Goal: Find specific page/section: Find specific page/section

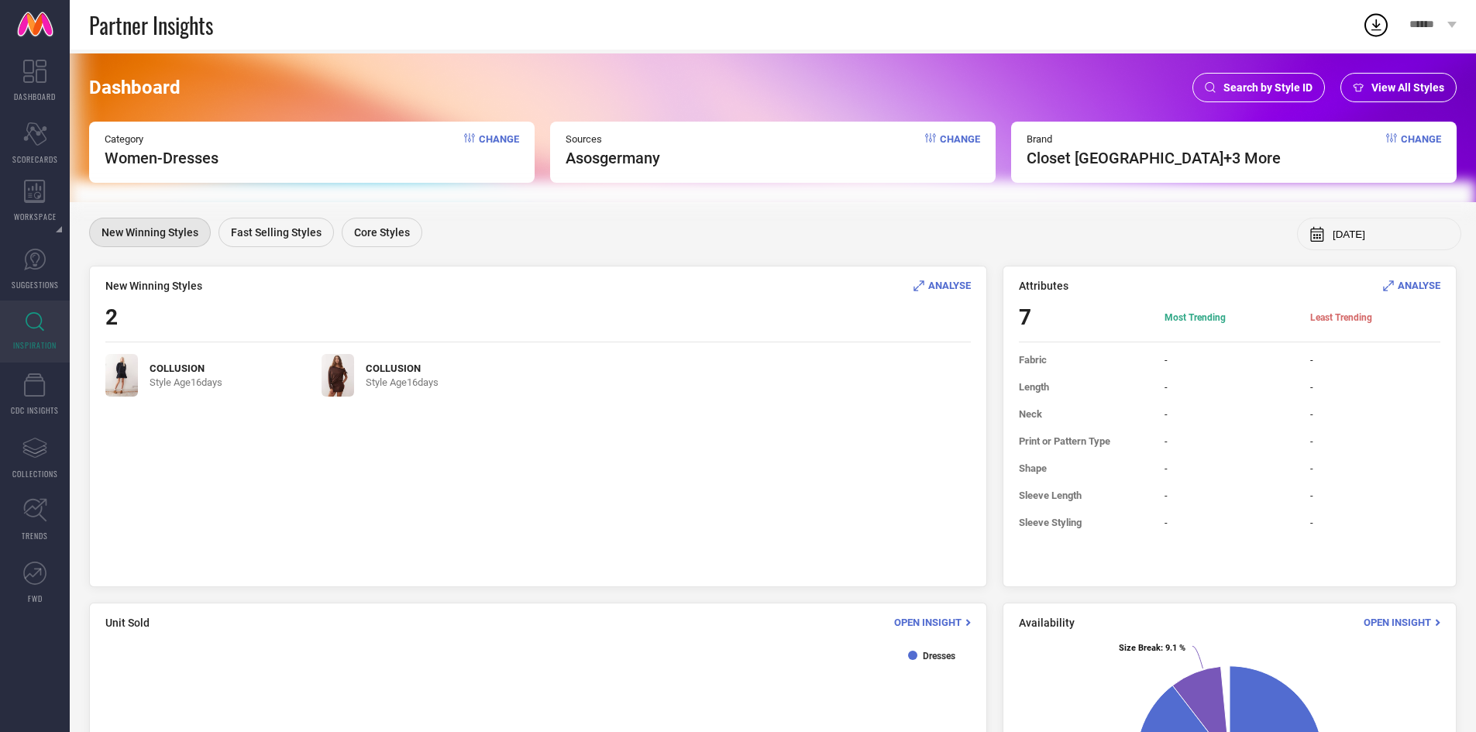
click at [1270, 74] on div "Search by Style ID" at bounding box center [1258, 87] width 132 height 29
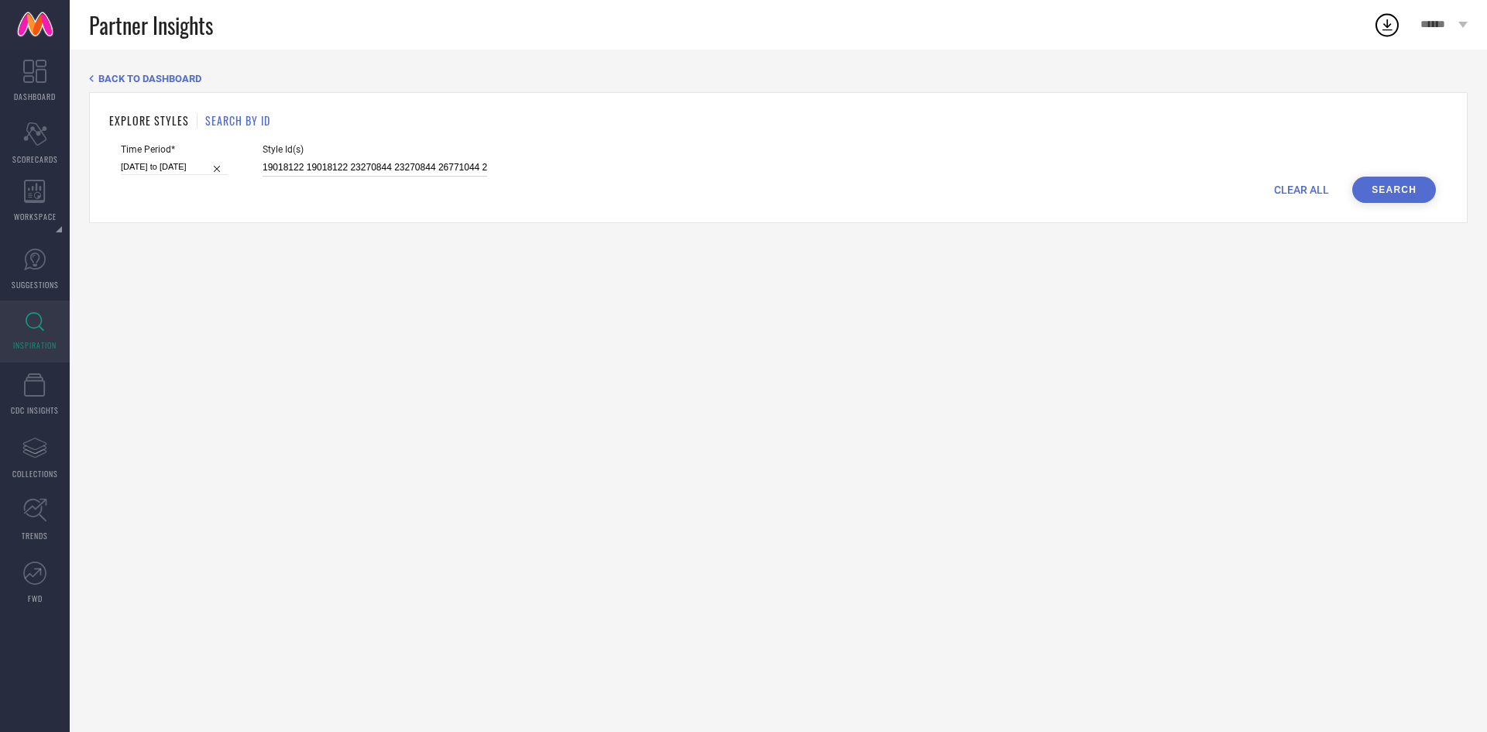
click at [383, 170] on input "19018122 19018122 23270844 23270844 26771044 26771044 23231872 23231872 1377815…" at bounding box center [375, 168] width 225 height 18
paste input "28984834 29920442 29920563"
type input "28984834 29920442 29920563"
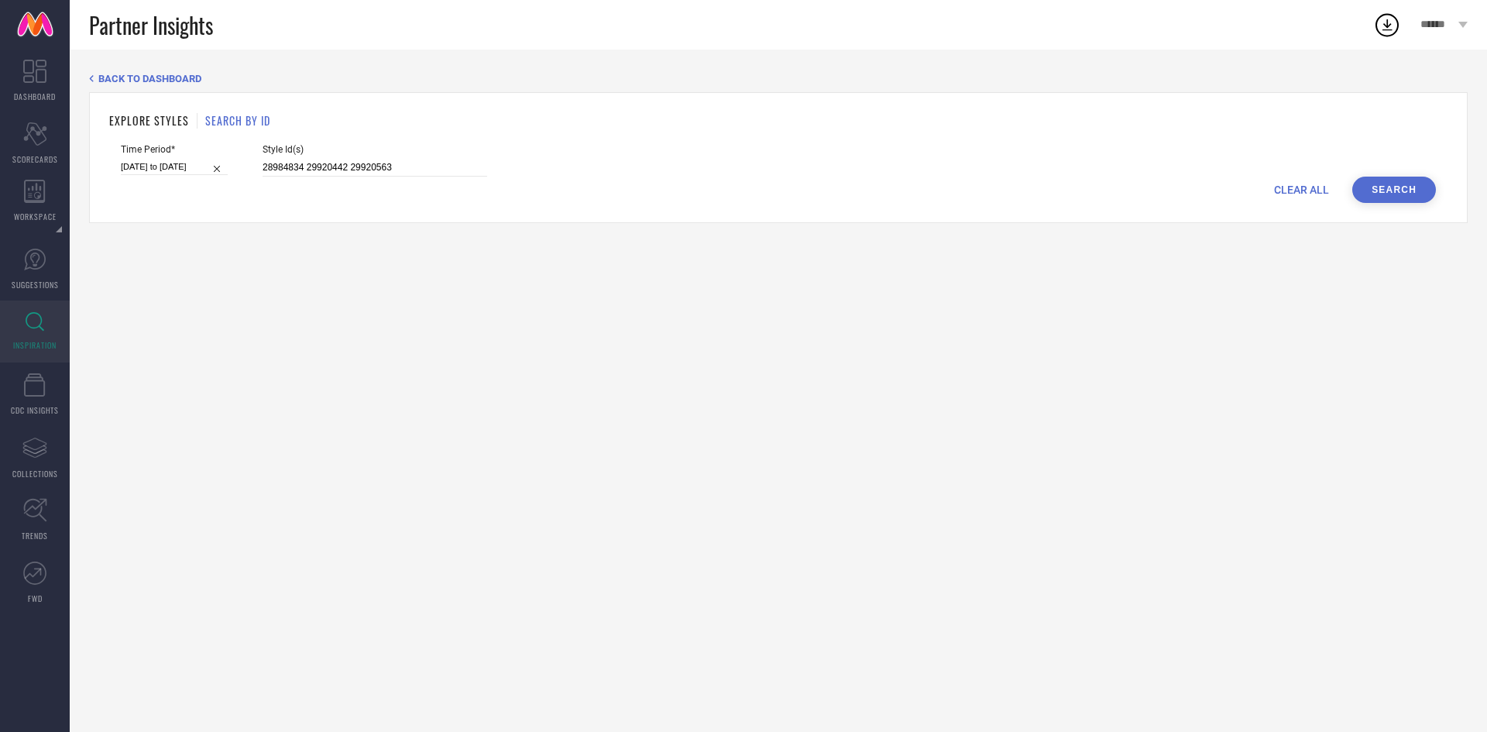
click at [1396, 188] on button "Search" at bounding box center [1395, 190] width 84 height 26
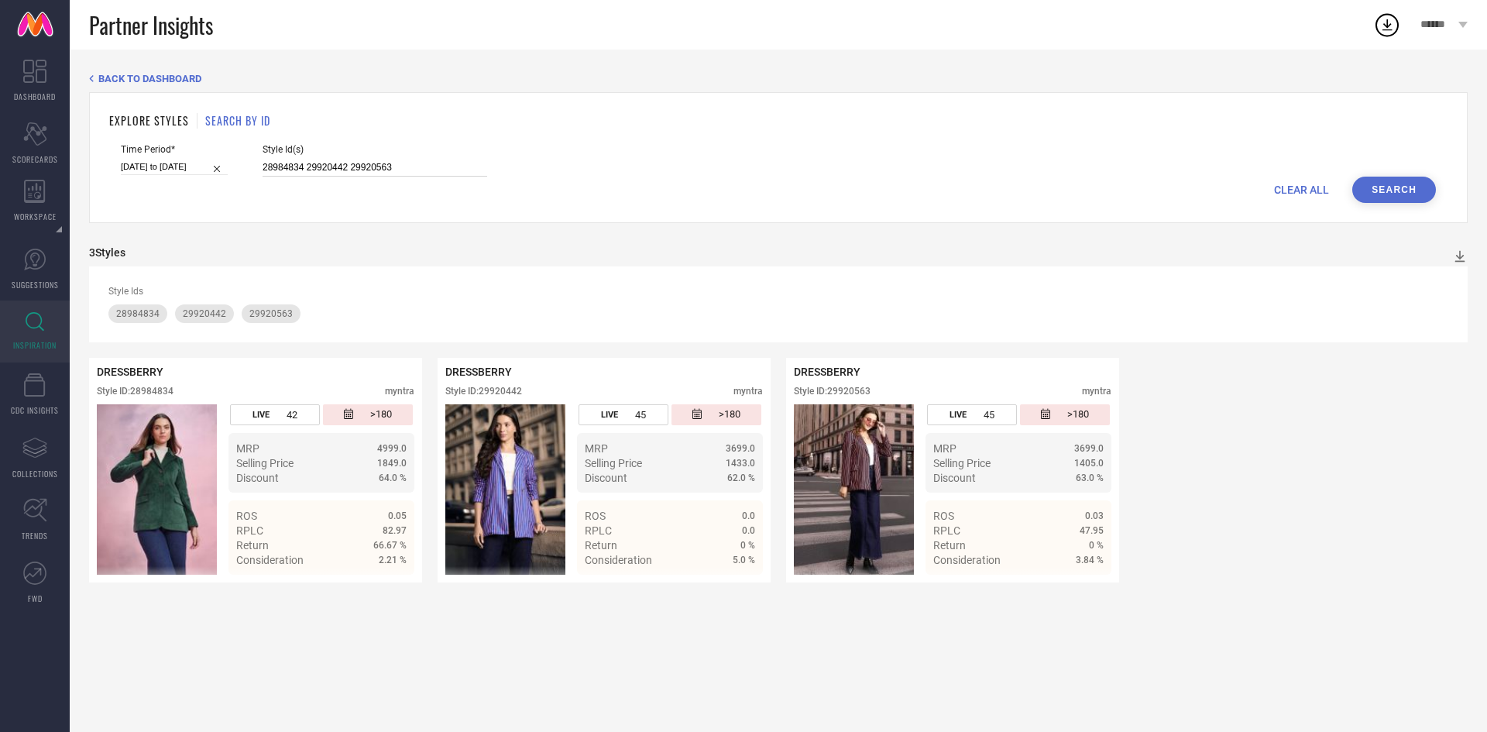
click at [434, 165] on input "28984834 29920442 29920563" at bounding box center [375, 168] width 225 height 18
paste input "9400779 9400831 11951112 14070108 18138612 23054572 23054740 23054820 23054844 …"
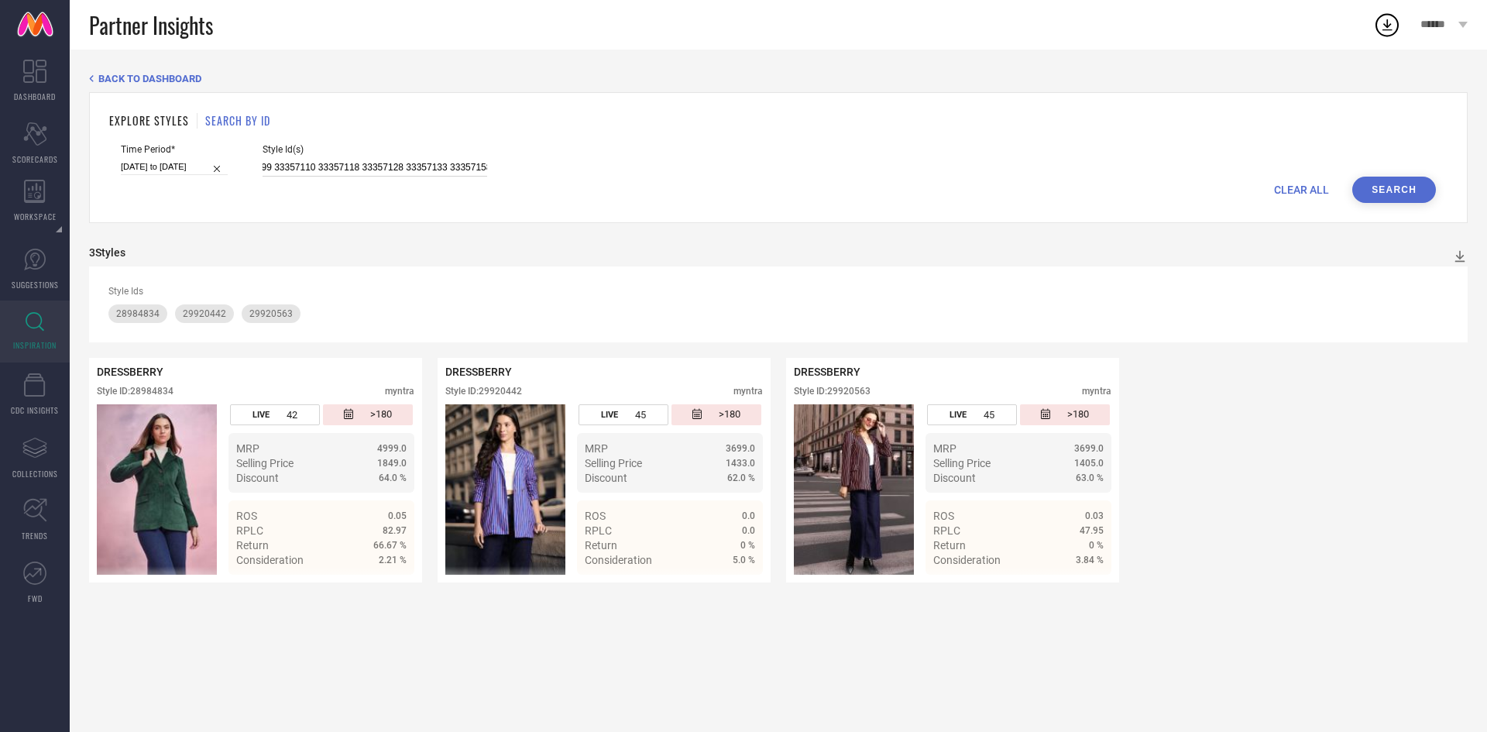
type input "9400779 9400831 11951112 14070108 18138612 23054572 23054740 23054820 23054844 …"
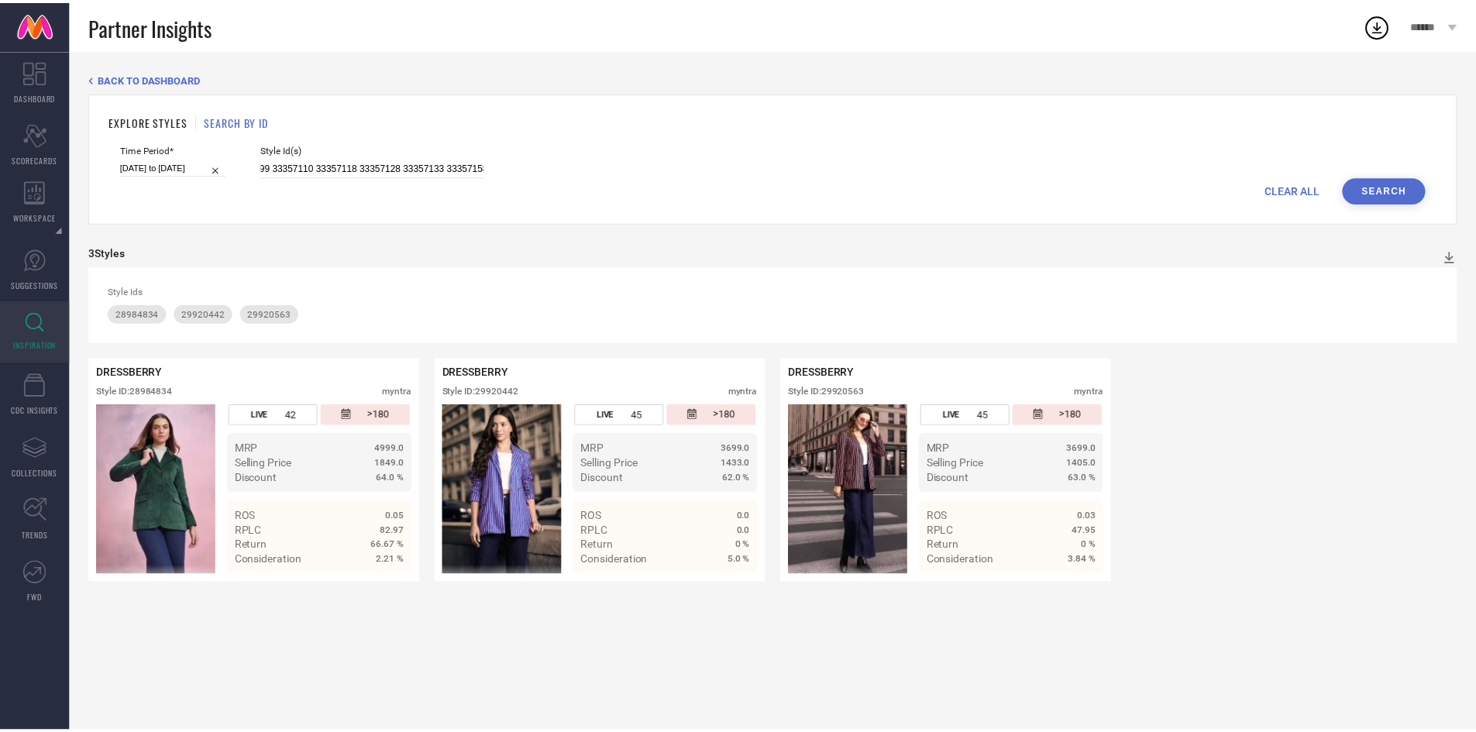
scroll to position [0, 0]
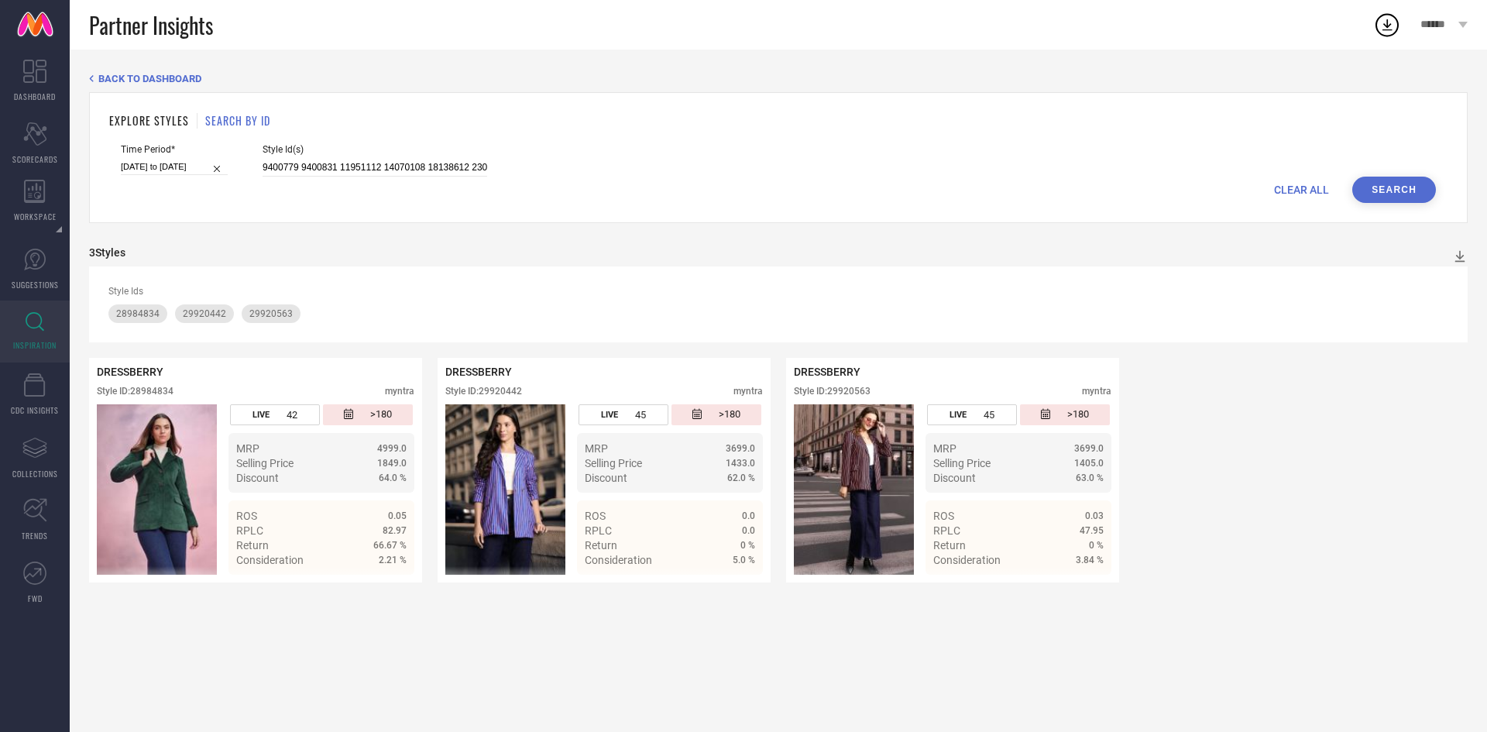
click at [1383, 198] on button "Search" at bounding box center [1395, 190] width 84 height 26
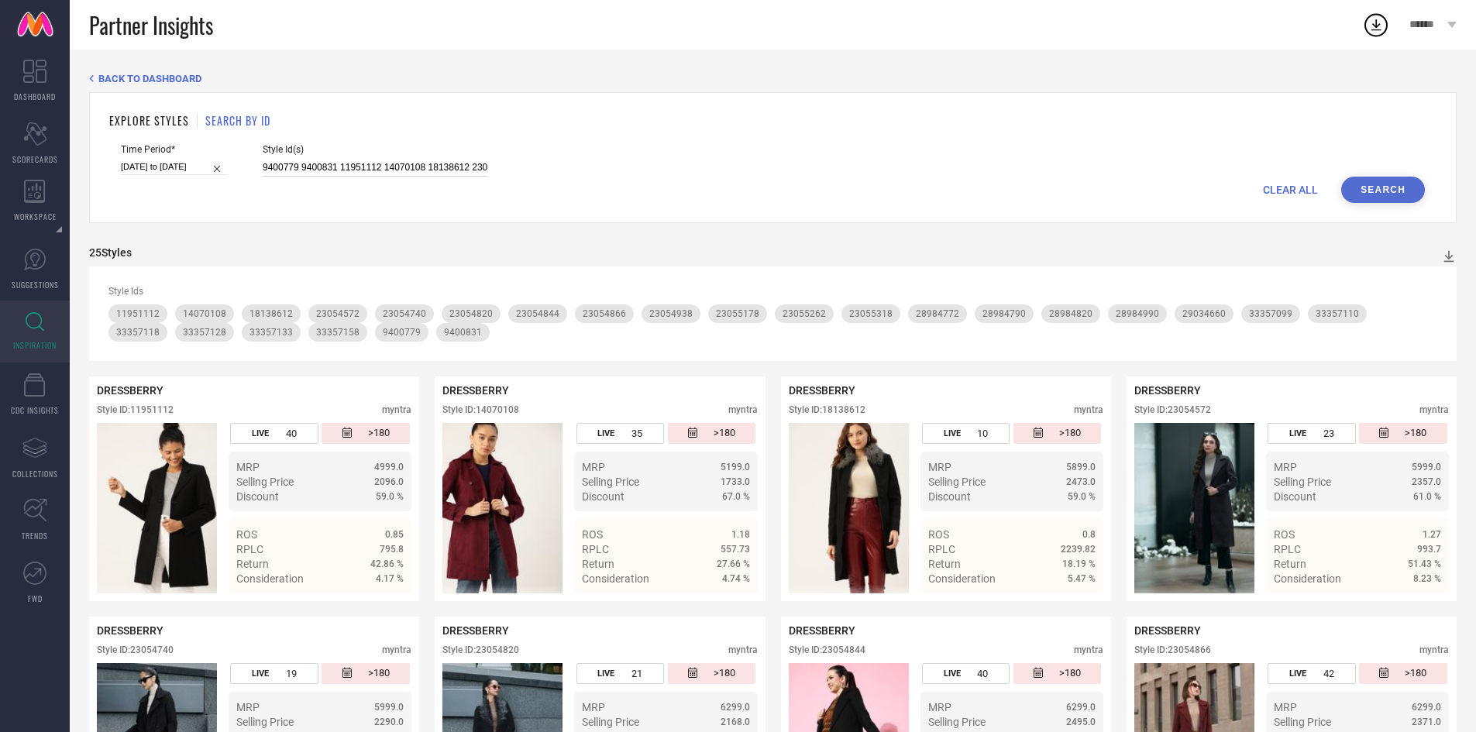
click at [352, 162] on input "9400779 9400831 11951112 14070108 18138612 23054572 23054740 23054820 23054844 …" at bounding box center [375, 168] width 225 height 18
paste input "11951176 11951210 11951216 14070264 17909504 17909516 18138722 23055030 2305506…"
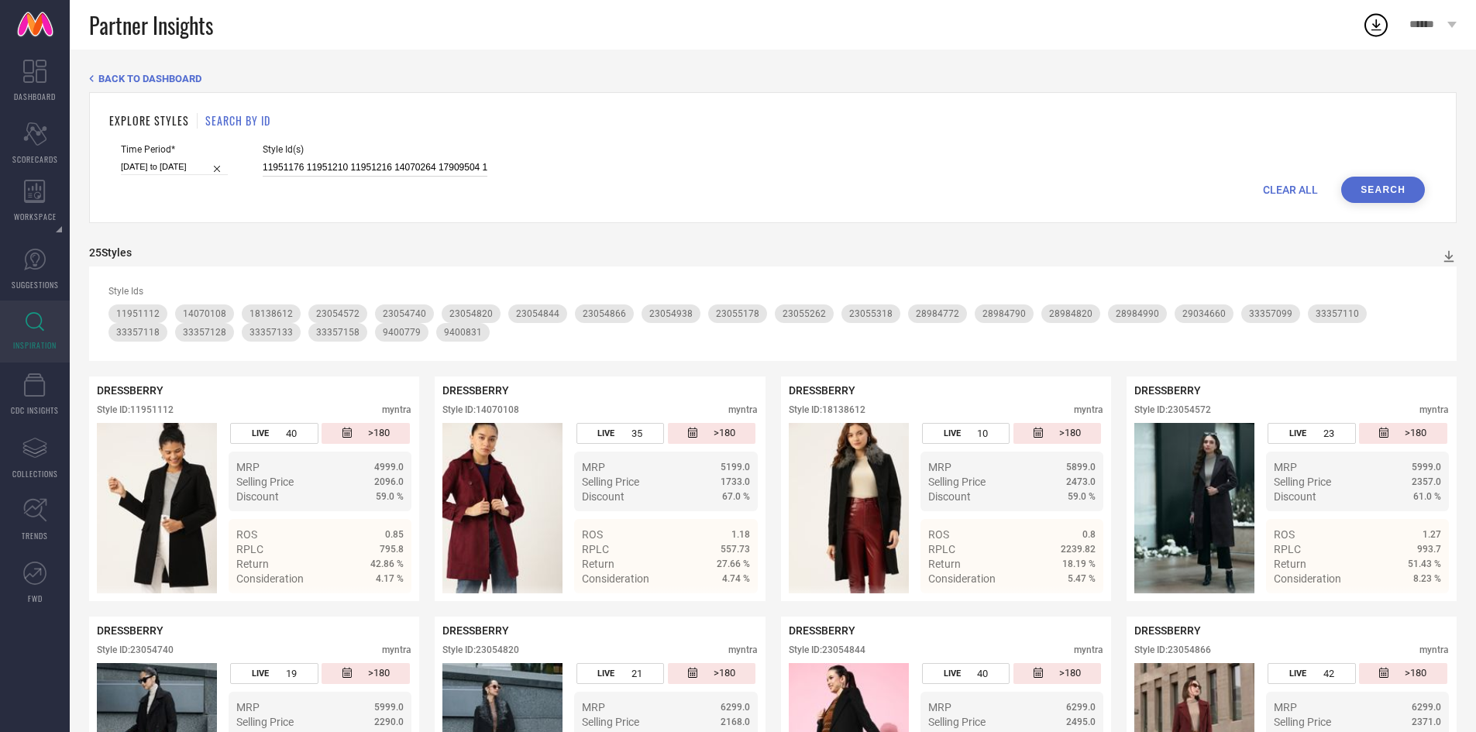
scroll to position [0, 2626]
type input "11951176 11951210 11951216 14070264 17909504 17909516 18138722 23055030 2305506…"
click at [1380, 191] on button "Search" at bounding box center [1383, 190] width 84 height 26
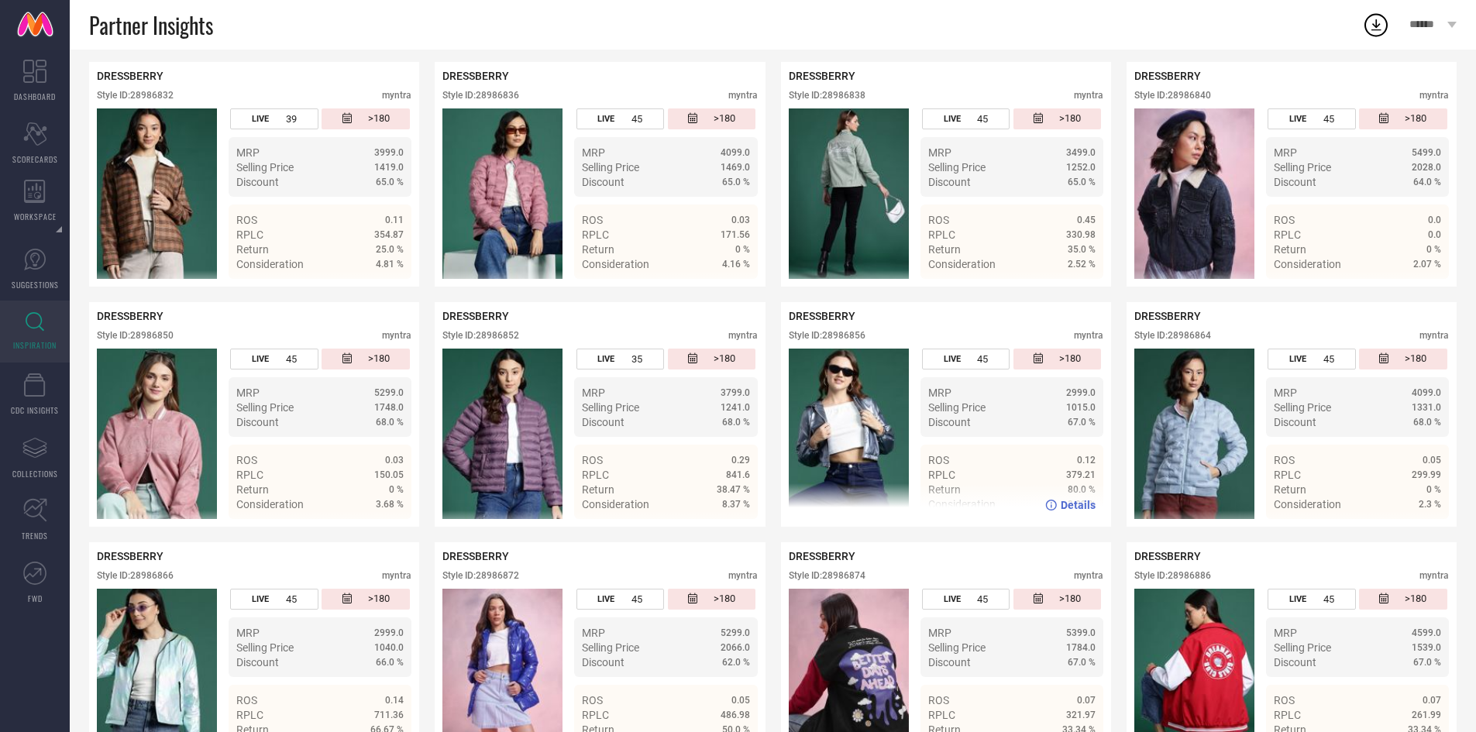
click at [809, 455] on img at bounding box center [849, 434] width 120 height 170
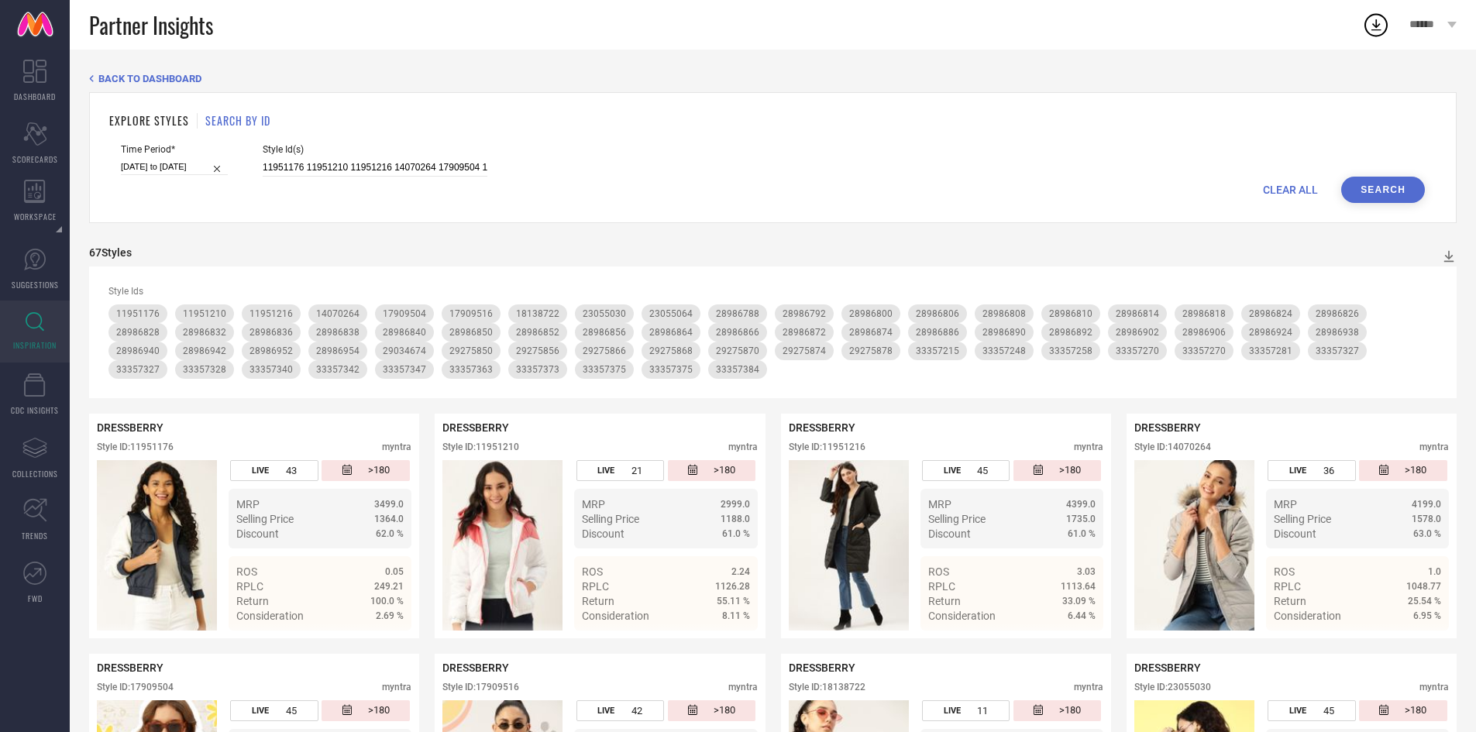
click at [369, 177] on div "CLEAR ALL Search" at bounding box center [773, 190] width 1304 height 26
drag, startPoint x: 369, startPoint y: 177, endPoint x: 361, endPoint y: 165, distance: 14.0
click at [361, 165] on form "Time Period* [DATE] to [DATE] Style Id(s) 11951176 11951210 11951216 14070264 1…" at bounding box center [772, 173] width 1327 height 59
click at [361, 165] on input "11951176 11951210 11951216 14070264 17909504 17909516 18138722 23055030 2305506…" at bounding box center [375, 168] width 225 height 18
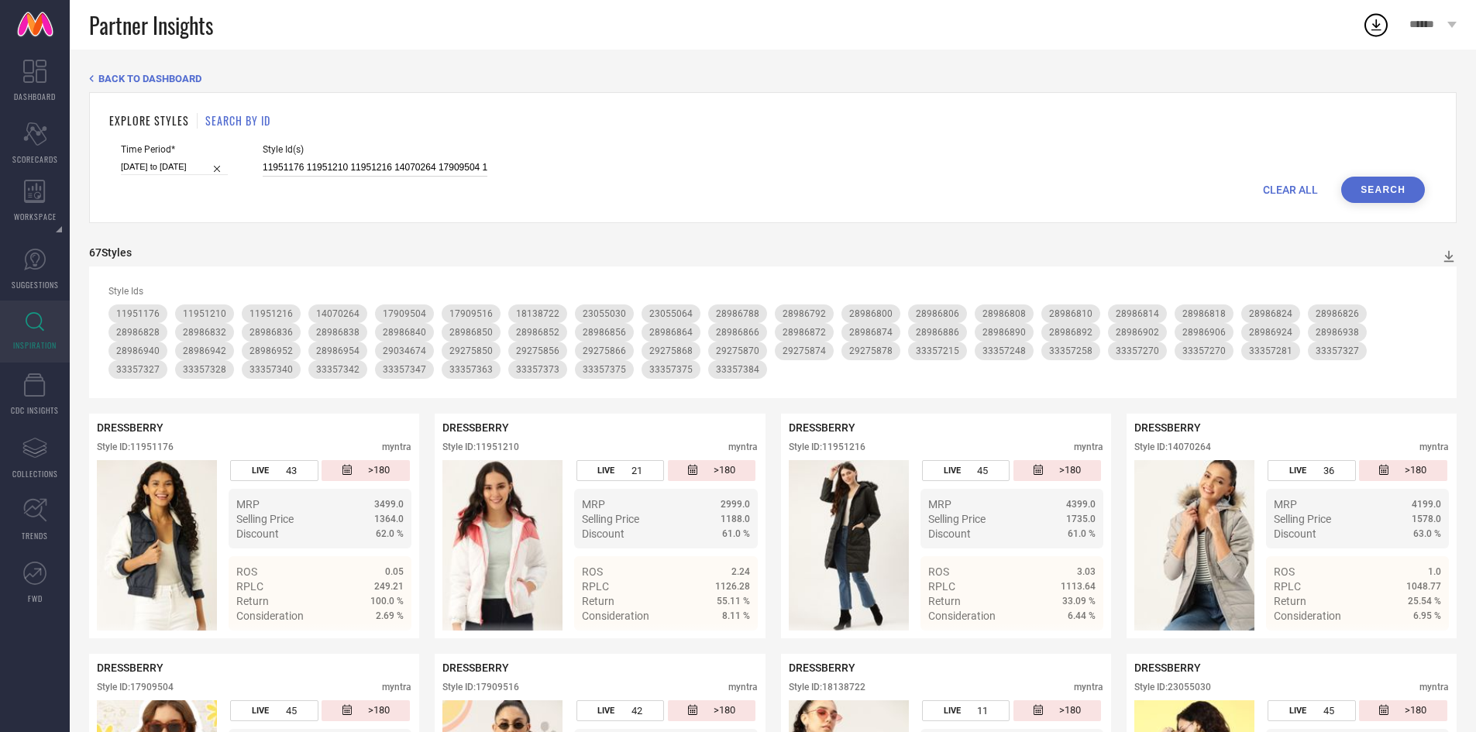
click at [361, 165] on input "11951176 11951210 11951216 14070264 17909504 17909516 18138722 23055030 2305506…" at bounding box center [375, 168] width 225 height 18
paste input "9731533 18216174 23054742 23054768 23054772 23054782 23054784 23054788 23054952…"
type input "9731533 18216174 23054742 23054768 23054772 23054782 23054784 23054788 23054952…"
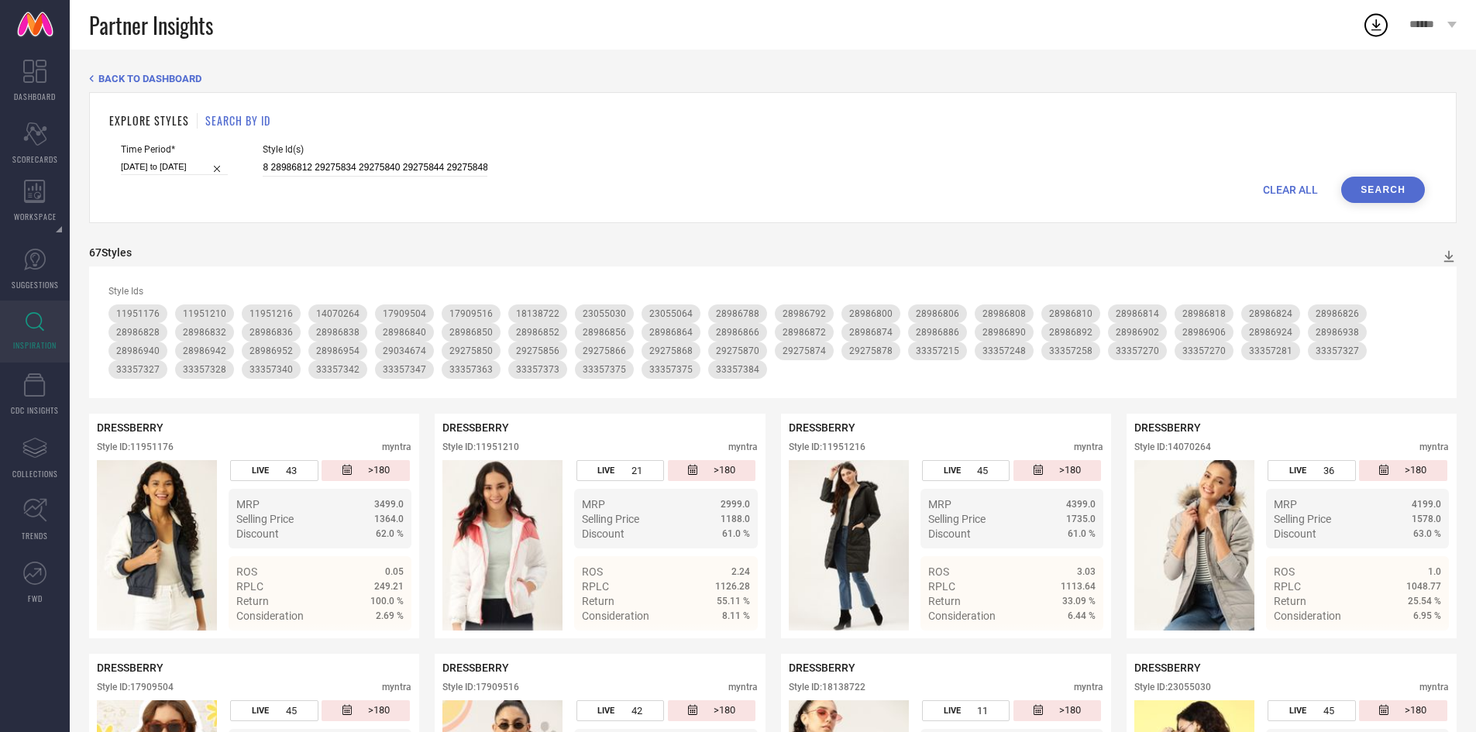
scroll to position [0, 0]
click at [1376, 190] on button "Search" at bounding box center [1383, 190] width 84 height 26
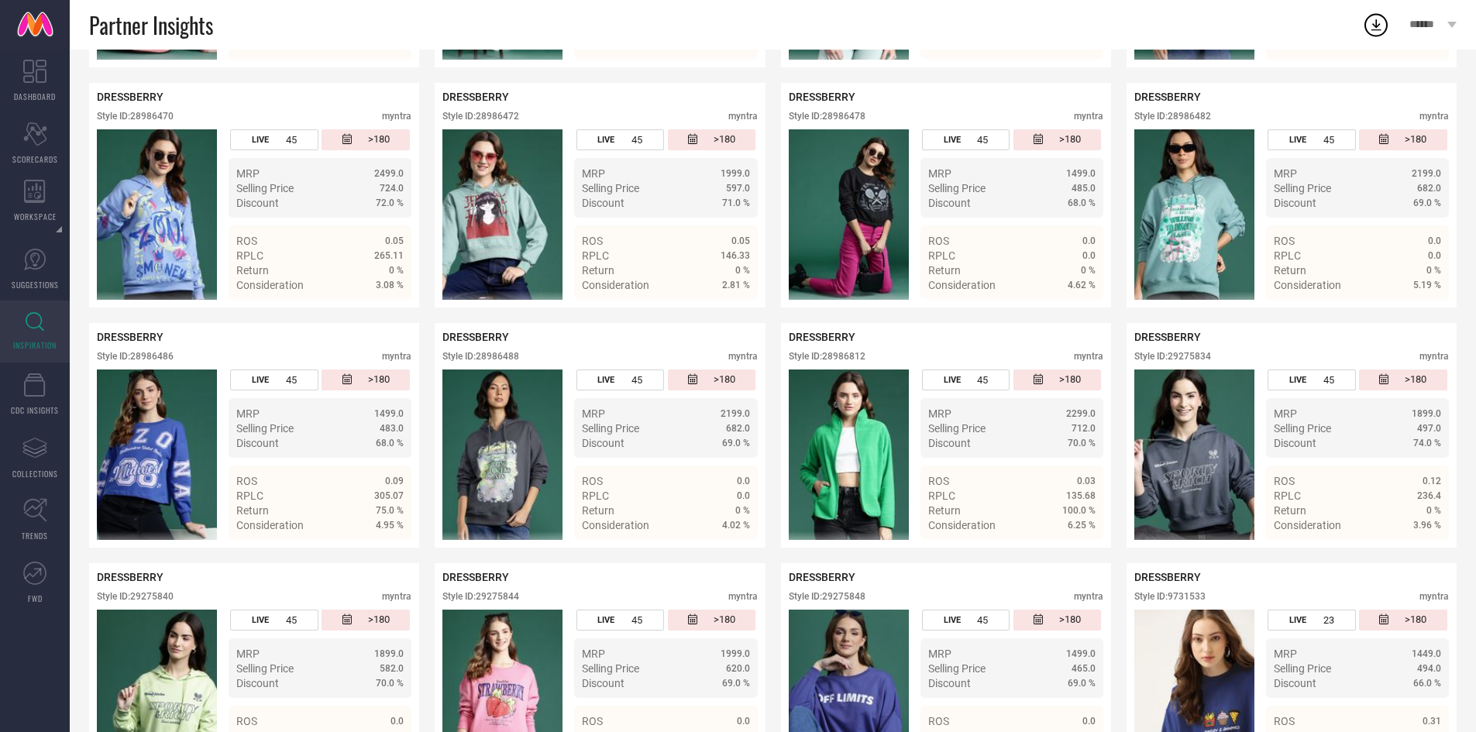
scroll to position [2322, 0]
